Goal: Task Accomplishment & Management: Manage account settings

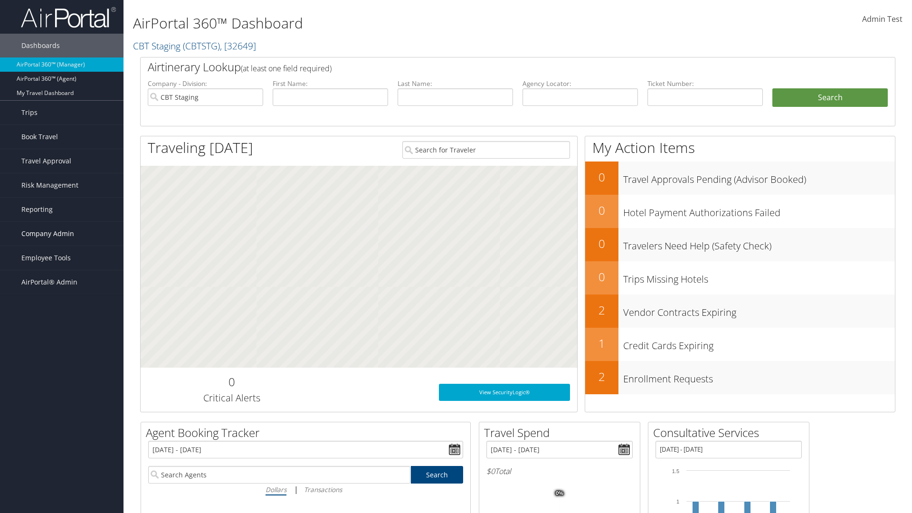
click at [62, 234] on span "Company Admin" at bounding box center [47, 234] width 53 height 24
click at [0, 0] on link "Airtinerary® Settings" at bounding box center [0, 0] width 0 height 0
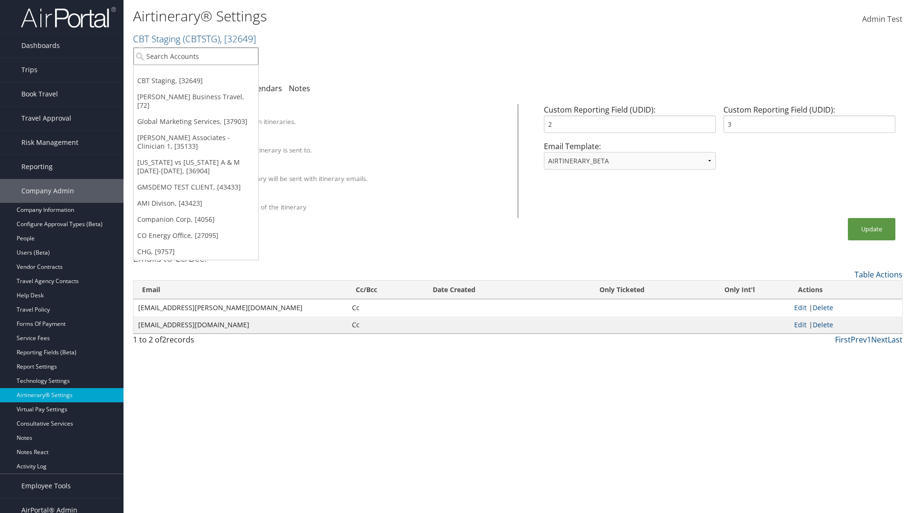
click at [196, 56] on input "search" at bounding box center [195, 57] width 125 height 18
type input "GMSDEMO Test"
click at [222, 74] on div "GMSDEMO TEST CLIENT (GMSDEMOCHILDR), [43433]" at bounding box center [222, 73] width 188 height 9
